Goal: Transaction & Acquisition: Purchase product/service

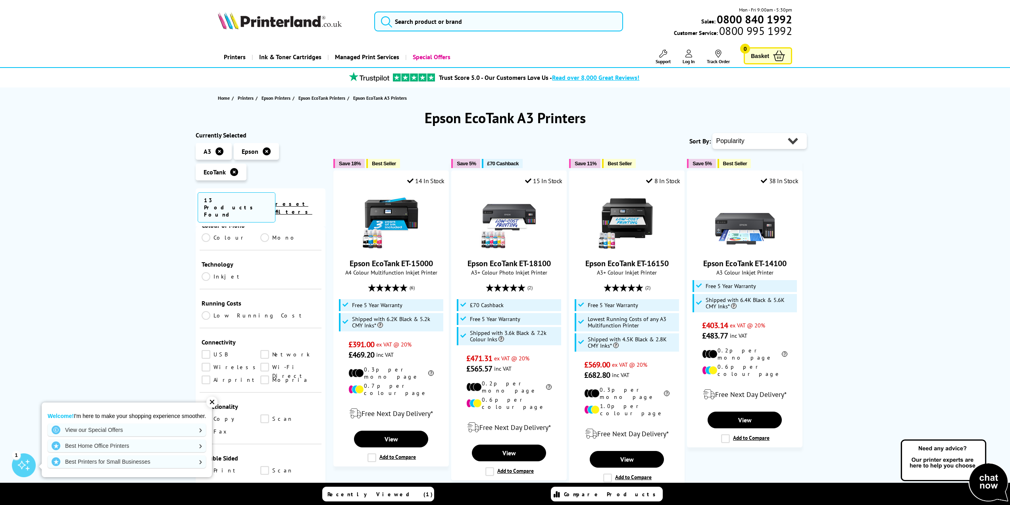
scroll to position [278, 0]
click at [264, 374] on link "Scan" at bounding box center [289, 378] width 59 height 9
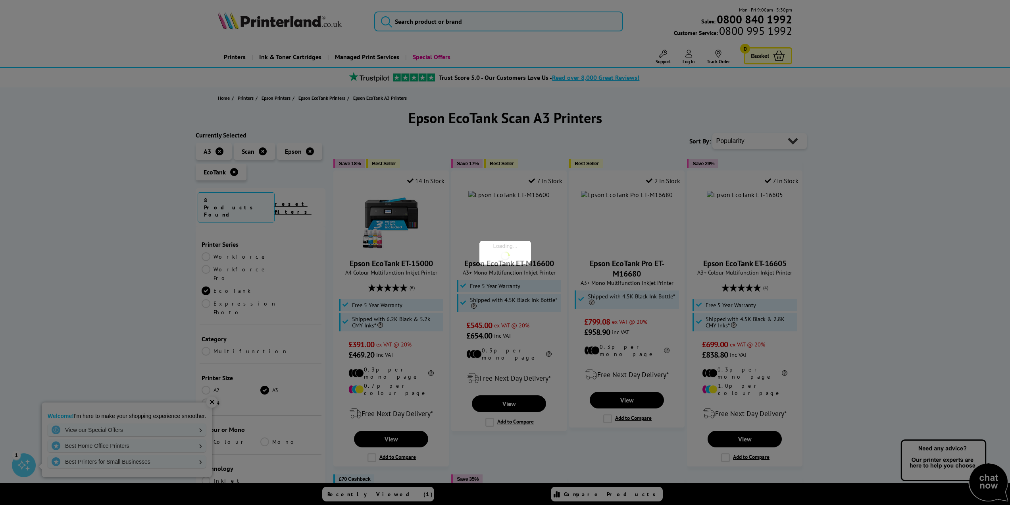
scroll to position [278, 0]
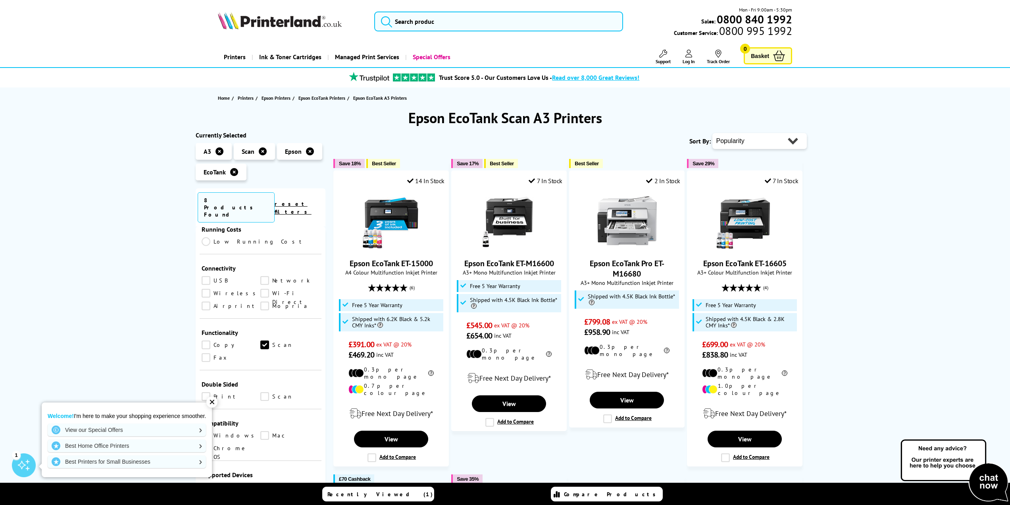
click at [206, 340] on link "Copy" at bounding box center [231, 344] width 59 height 9
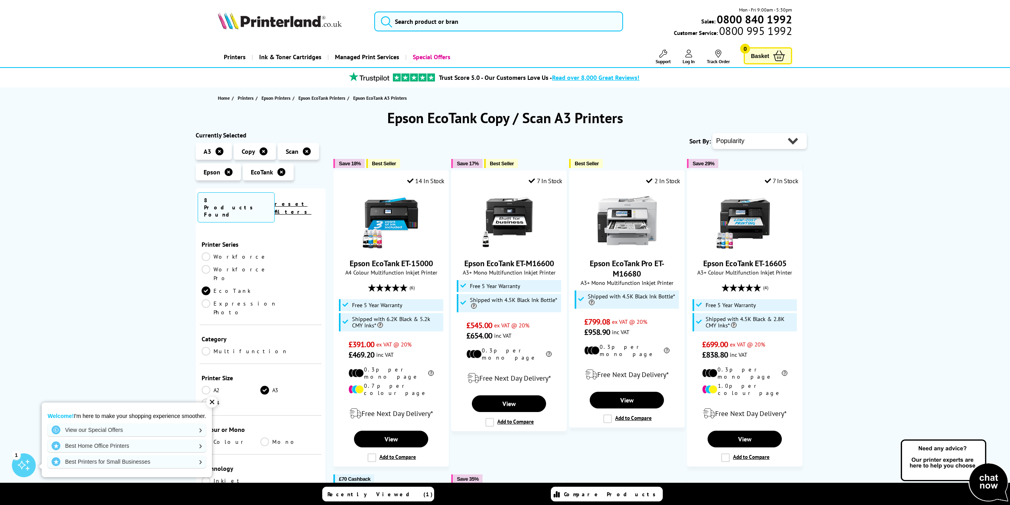
scroll to position [278, 0]
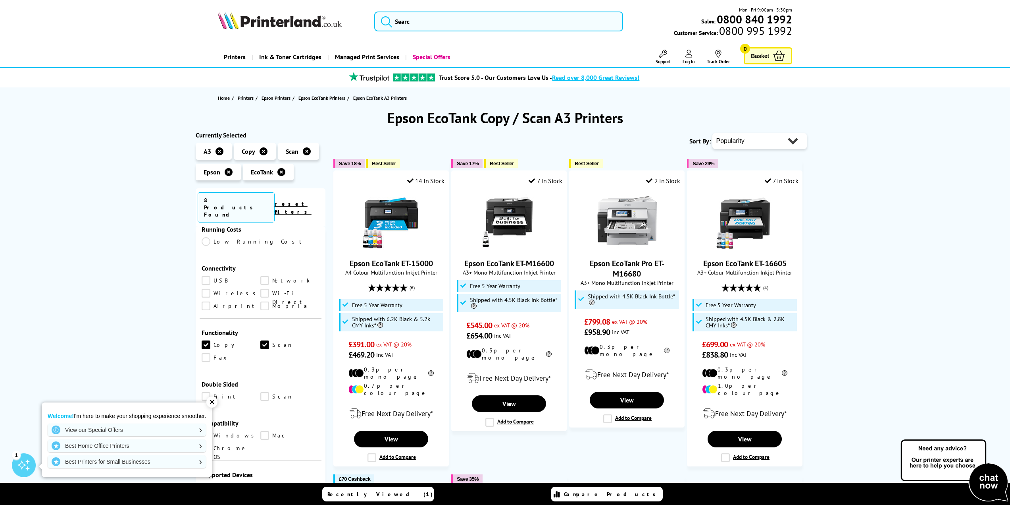
click at [209, 392] on link "Print" at bounding box center [231, 396] width 59 height 9
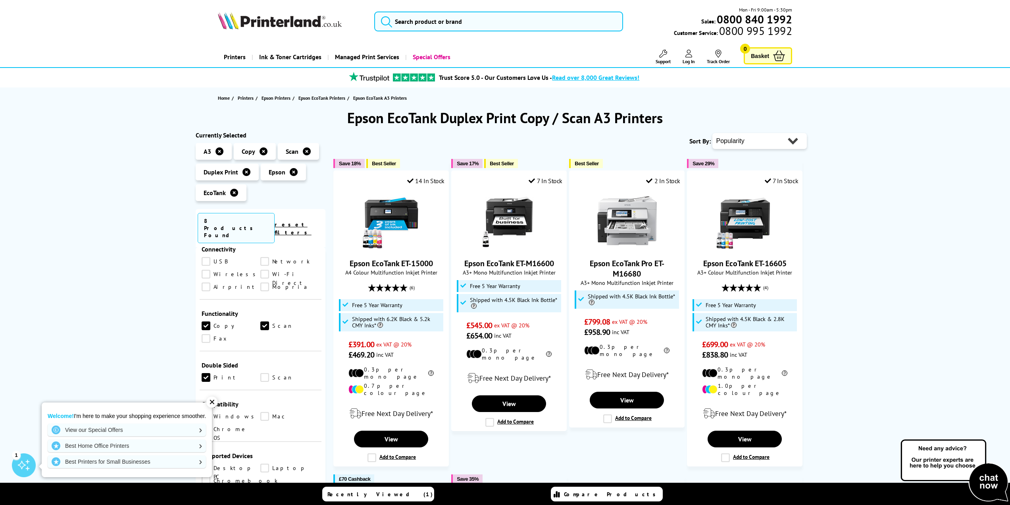
scroll to position [357, 0]
click at [263, 333] on link "Scan" at bounding box center [289, 337] width 59 height 9
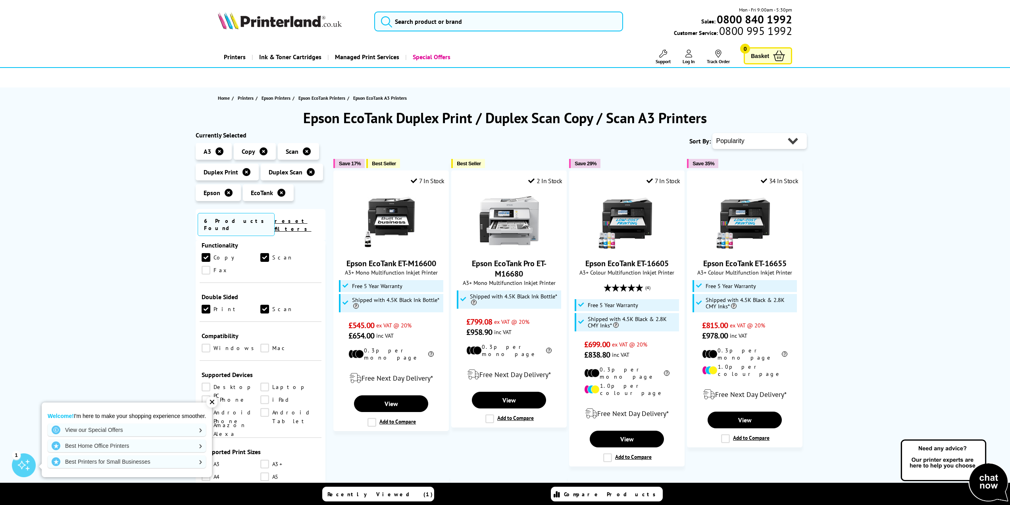
scroll to position [397, 0]
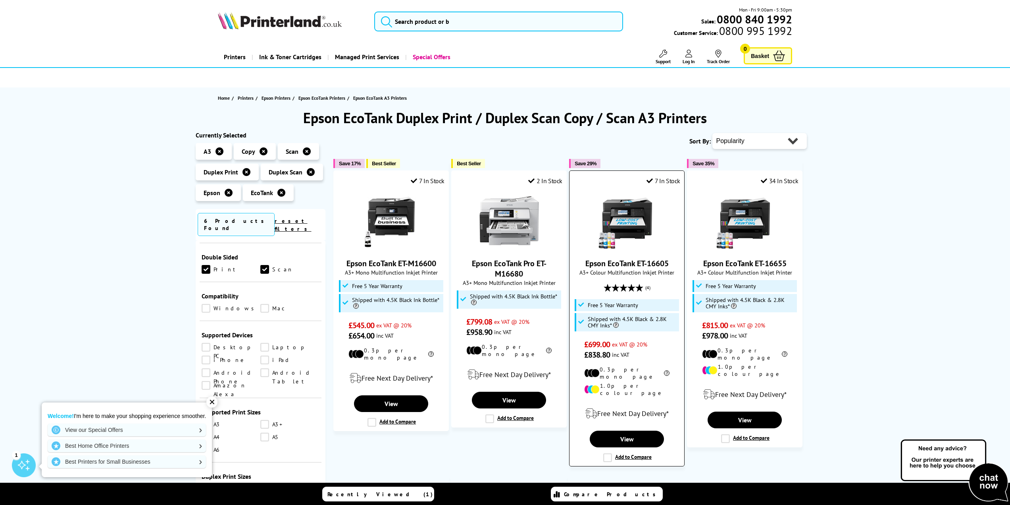
click at [641, 203] on img at bounding box center [627, 221] width 60 height 60
